Goal: Find contact information

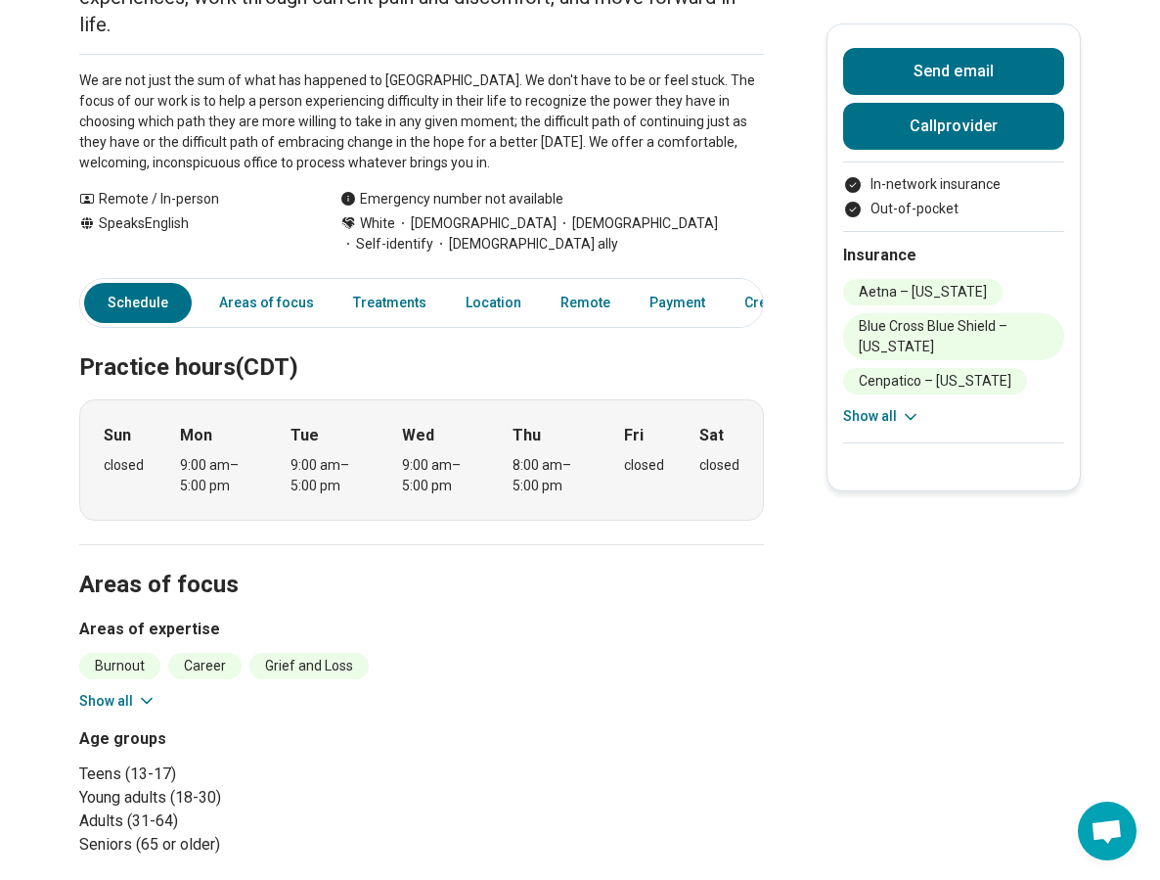
scroll to position [61, 0]
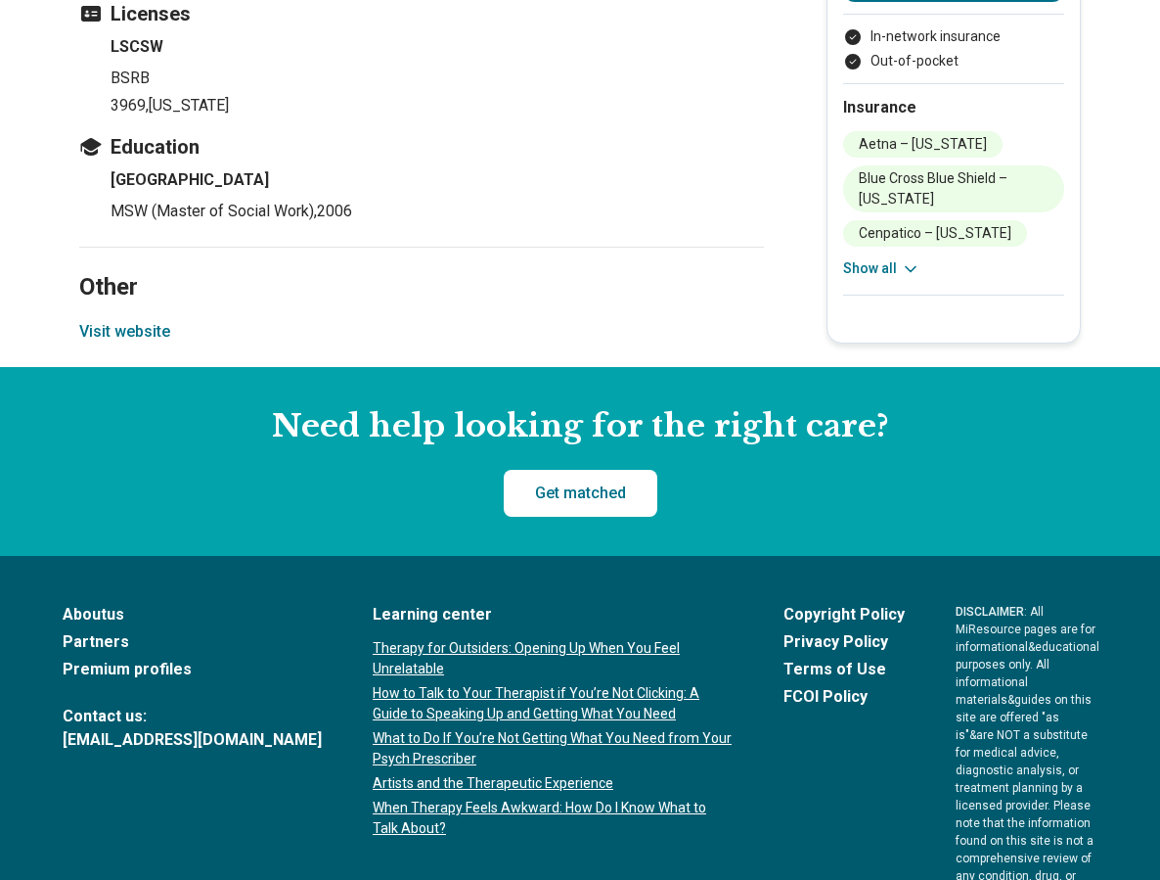
scroll to position [2017, 0]
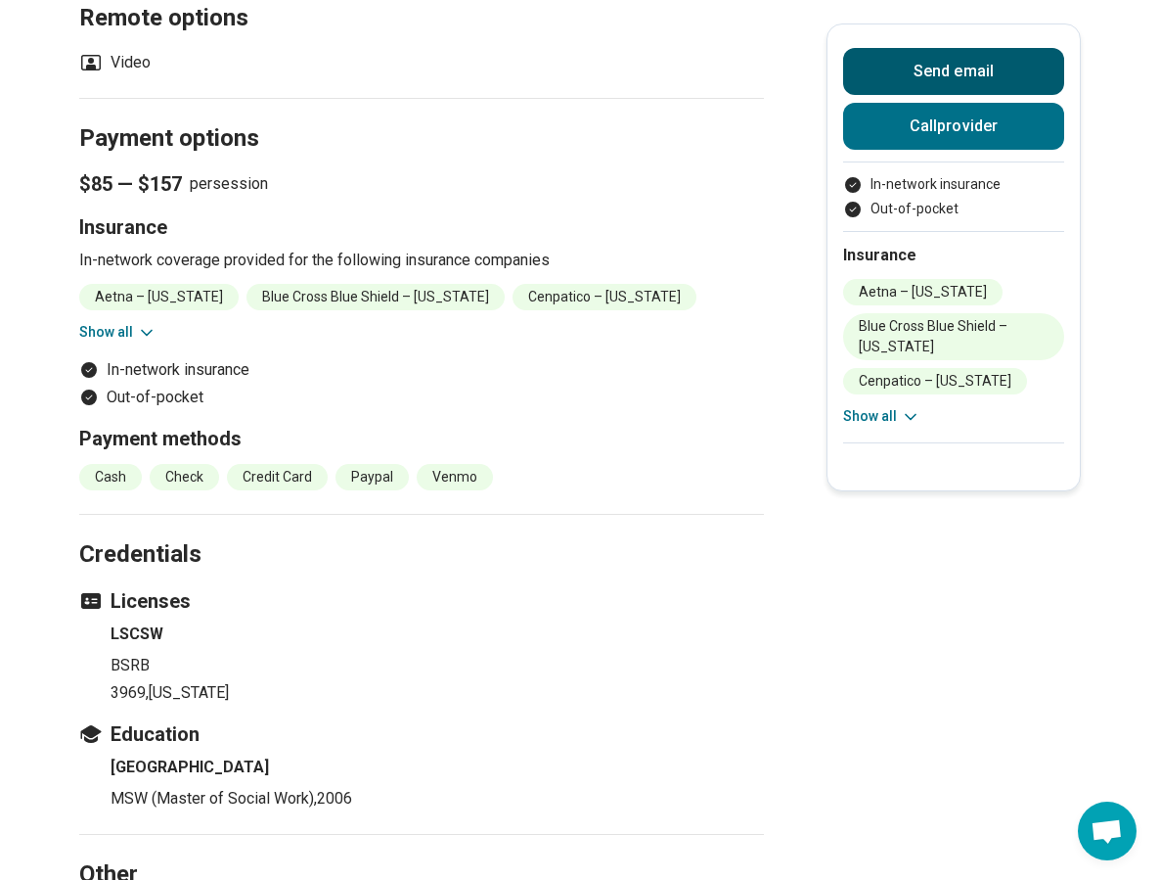
click at [934, 76] on button "Send email" at bounding box center [953, 71] width 221 height 47
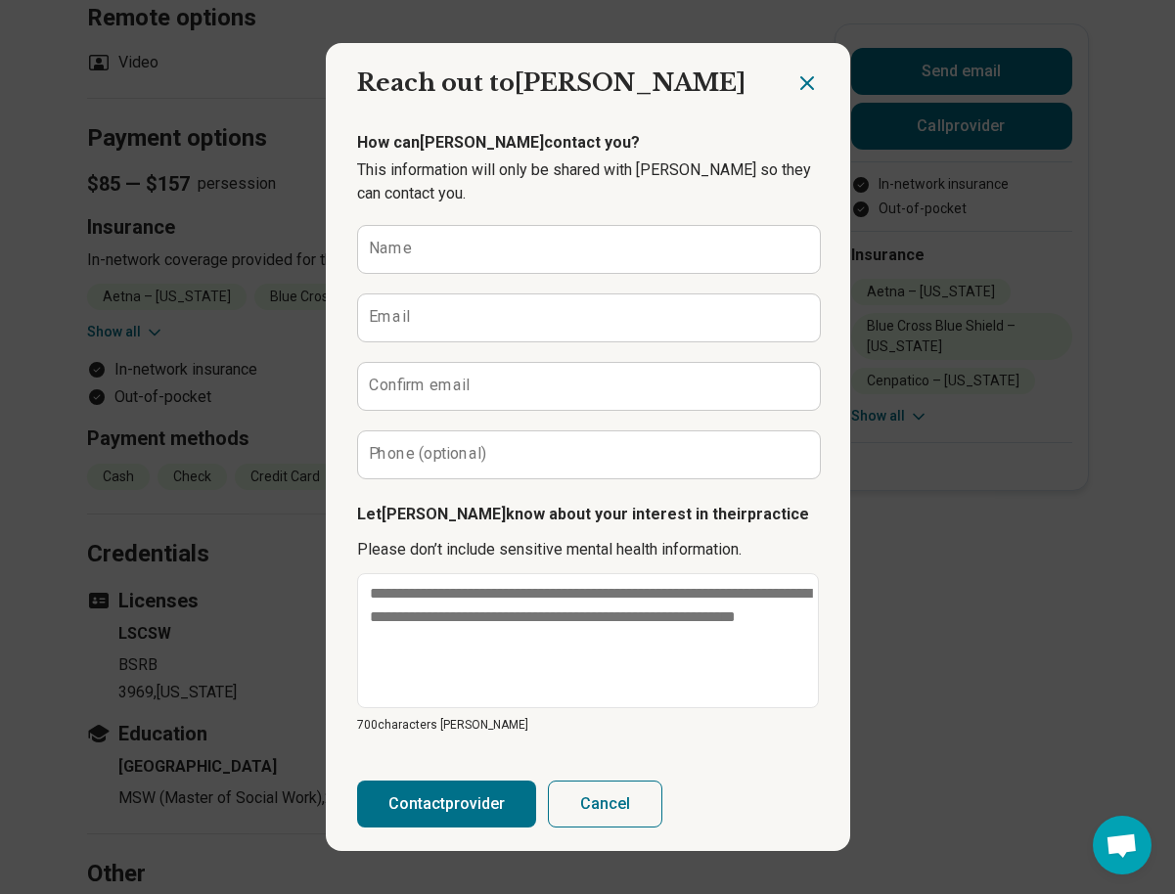
click at [797, 88] on icon "Close dialog" at bounding box center [806, 82] width 23 height 23
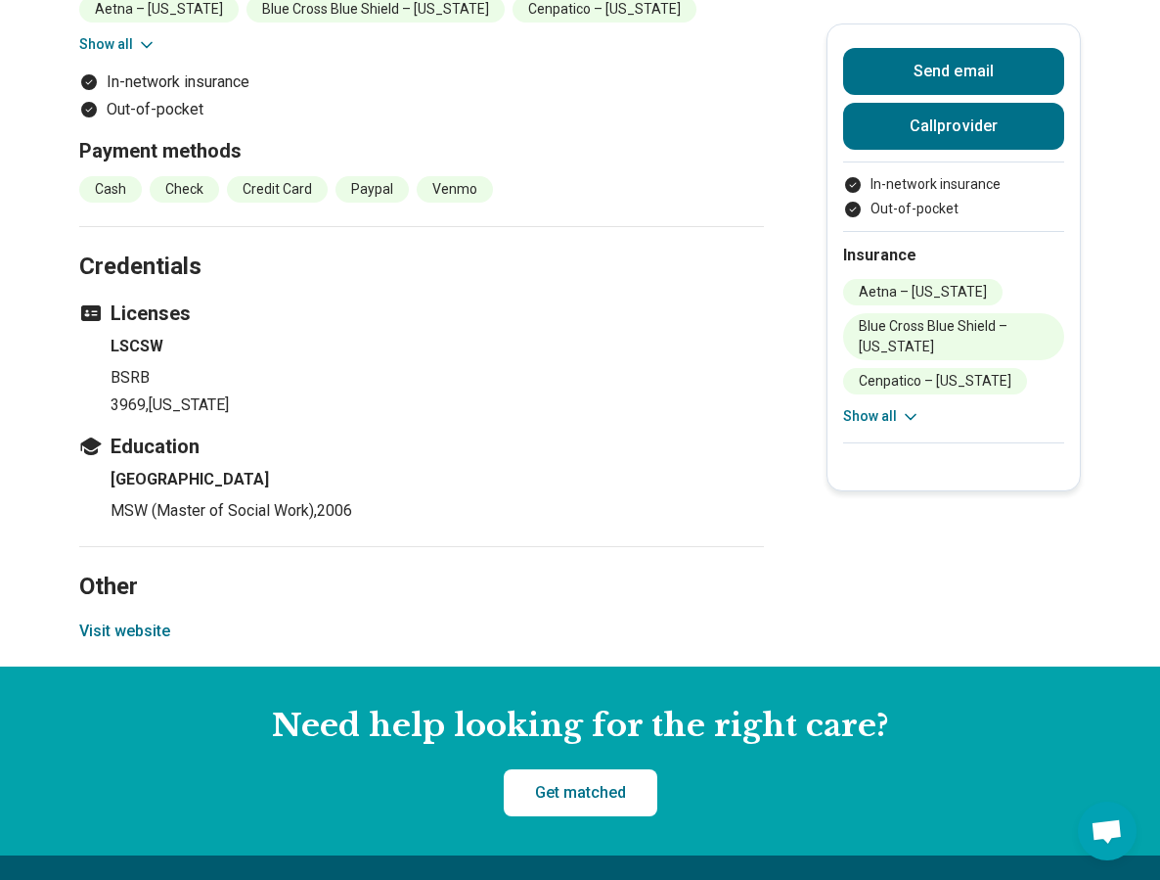
scroll to position [2604, 0]
